Goal: Find specific fact: Find specific fact

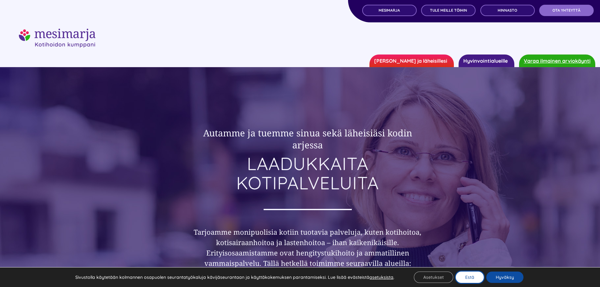
click at [467, 278] on button "Estä" at bounding box center [469, 276] width 28 height 11
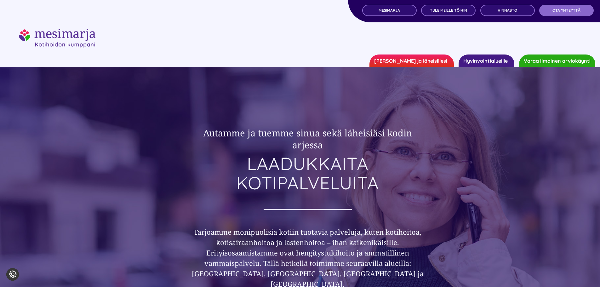
drag, startPoint x: 599, startPoint y: 13, endPoint x: 597, endPoint y: 61, distance: 47.9
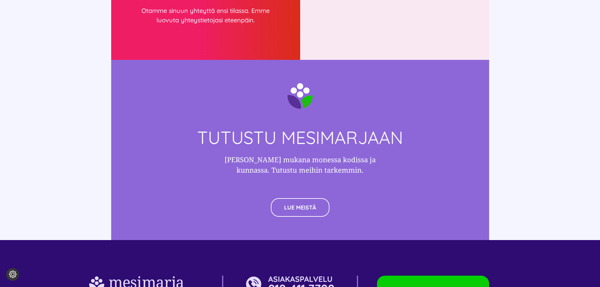
scroll to position [1619, 0]
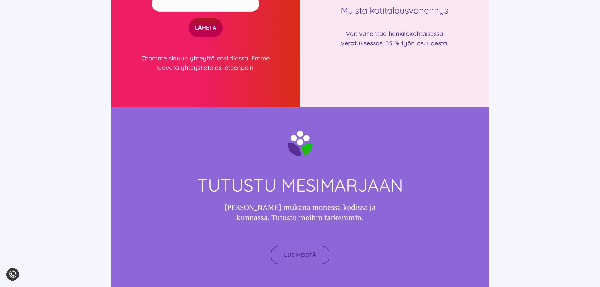
click at [316, 246] on link "LUE MEISTÄ" at bounding box center [300, 255] width 59 height 19
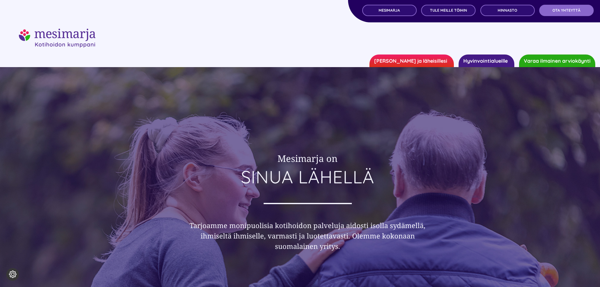
click at [561, 59] on link "Varaa ilmainen arviokäynti" at bounding box center [557, 60] width 76 height 13
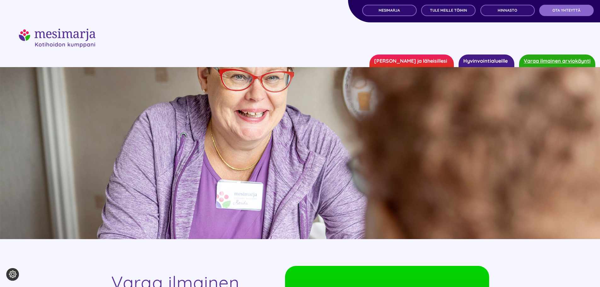
click at [426, 57] on link "[PERSON_NAME] ja läheisillesi" at bounding box center [411, 60] width 84 height 13
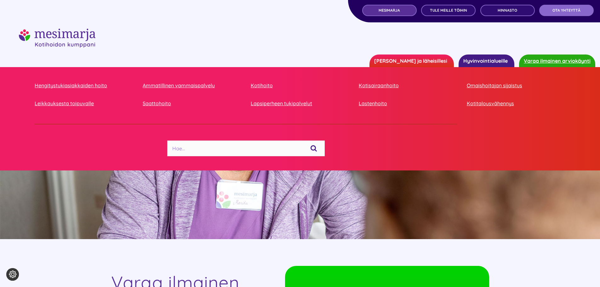
click at [394, 11] on span "MESIMARJA" at bounding box center [388, 10] width 21 height 4
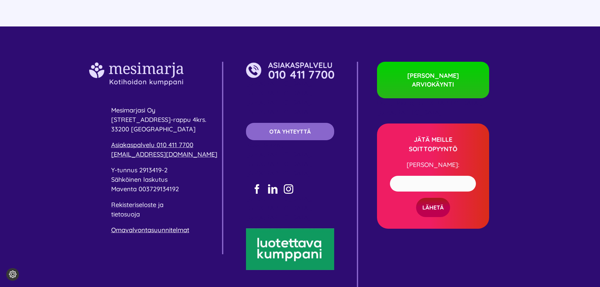
scroll to position [1804, 0]
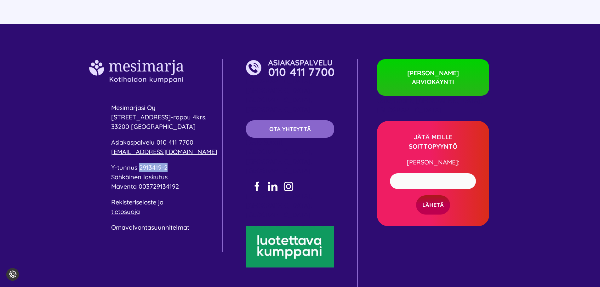
drag, startPoint x: 169, startPoint y: 150, endPoint x: 139, endPoint y: 150, distance: 29.3
click at [139, 163] on p "Y-tunnus 2913419-2 Sähköinen laskutus Maventa 003729134192" at bounding box center [166, 177] width 111 height 28
copy span "2913419-2"
